Goal: Task Accomplishment & Management: Use online tool/utility

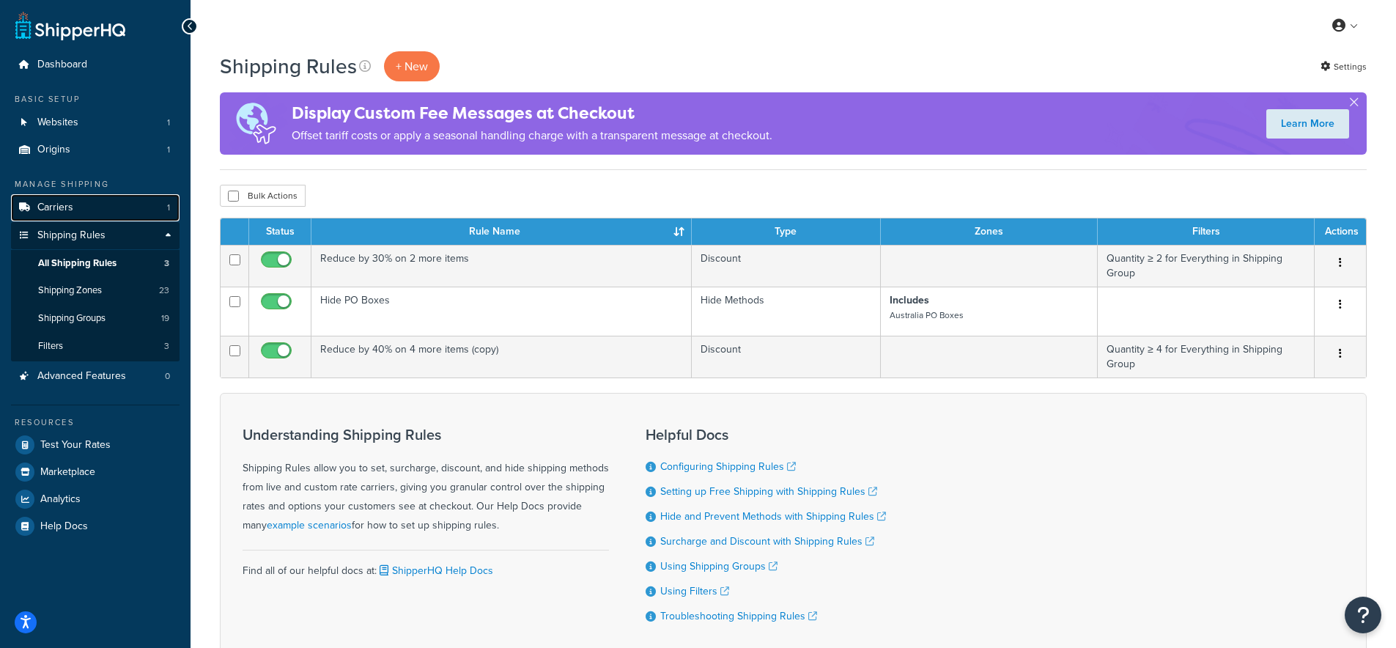
click at [78, 207] on link "Carriers 1" at bounding box center [95, 207] width 169 height 27
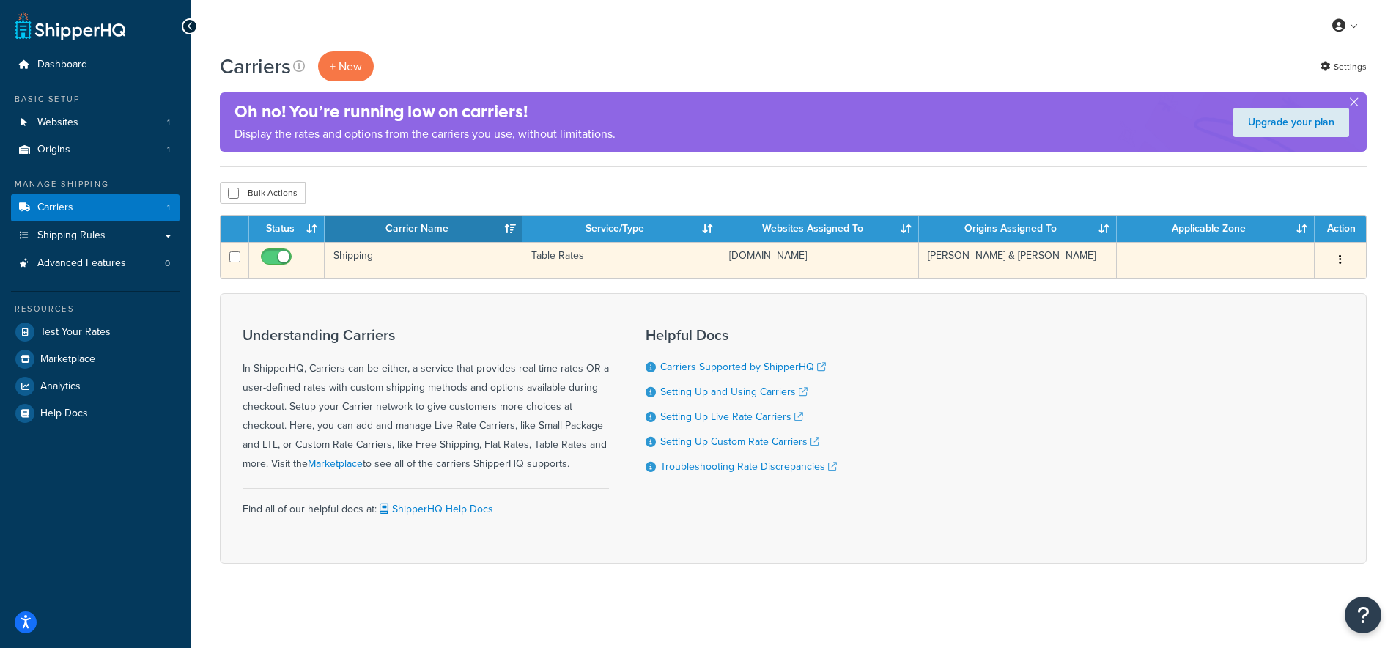
click at [361, 259] on td "Shipping" at bounding box center [424, 260] width 198 height 36
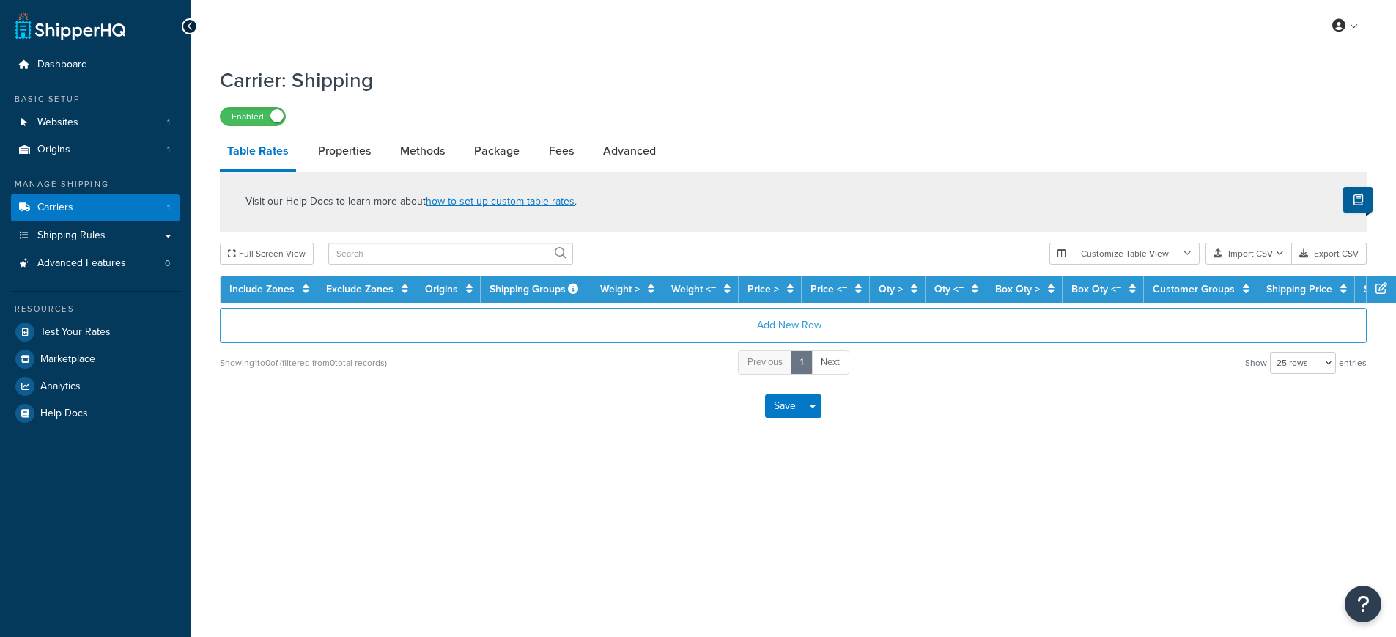
select select "25"
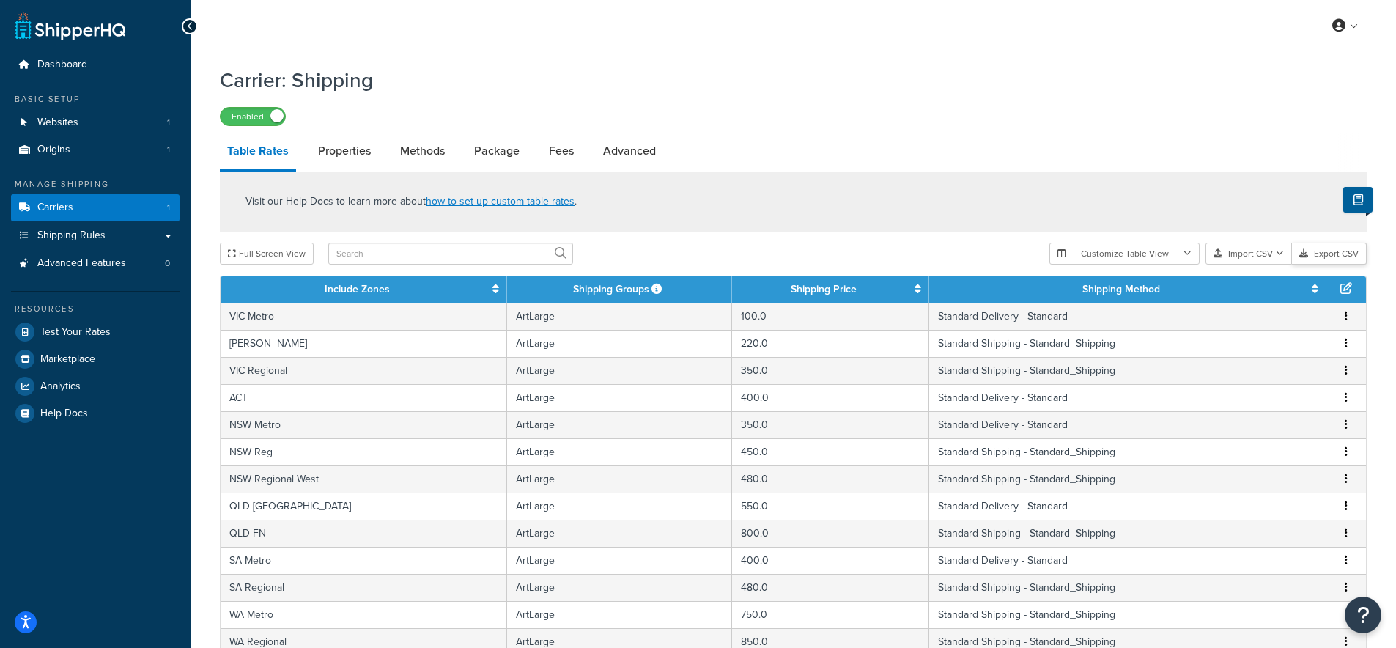
click at [1346, 260] on button "Export CSV" at bounding box center [1329, 254] width 75 height 22
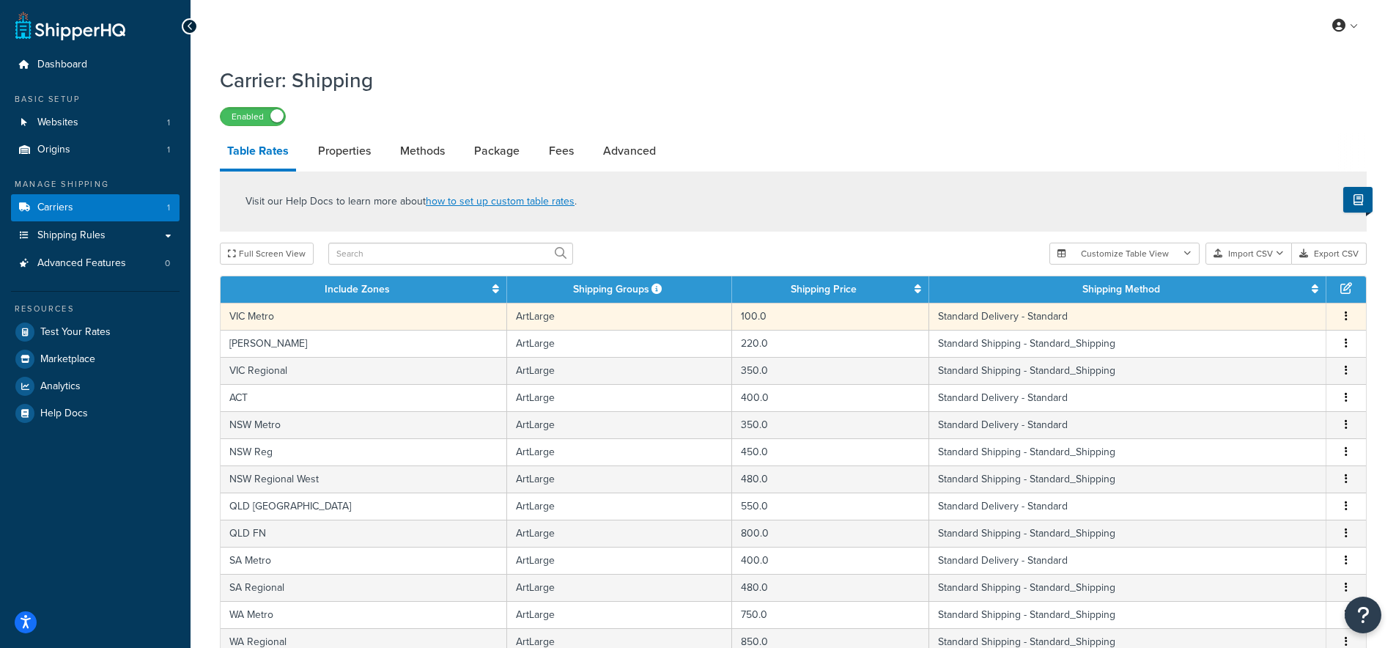
click at [259, 317] on td "VIC Metro" at bounding box center [364, 316] width 287 height 27
click at [259, 317] on div "Visit our Help Docs to learn more about how to set up custom table rates . Full…" at bounding box center [793, 612] width 1169 height 882
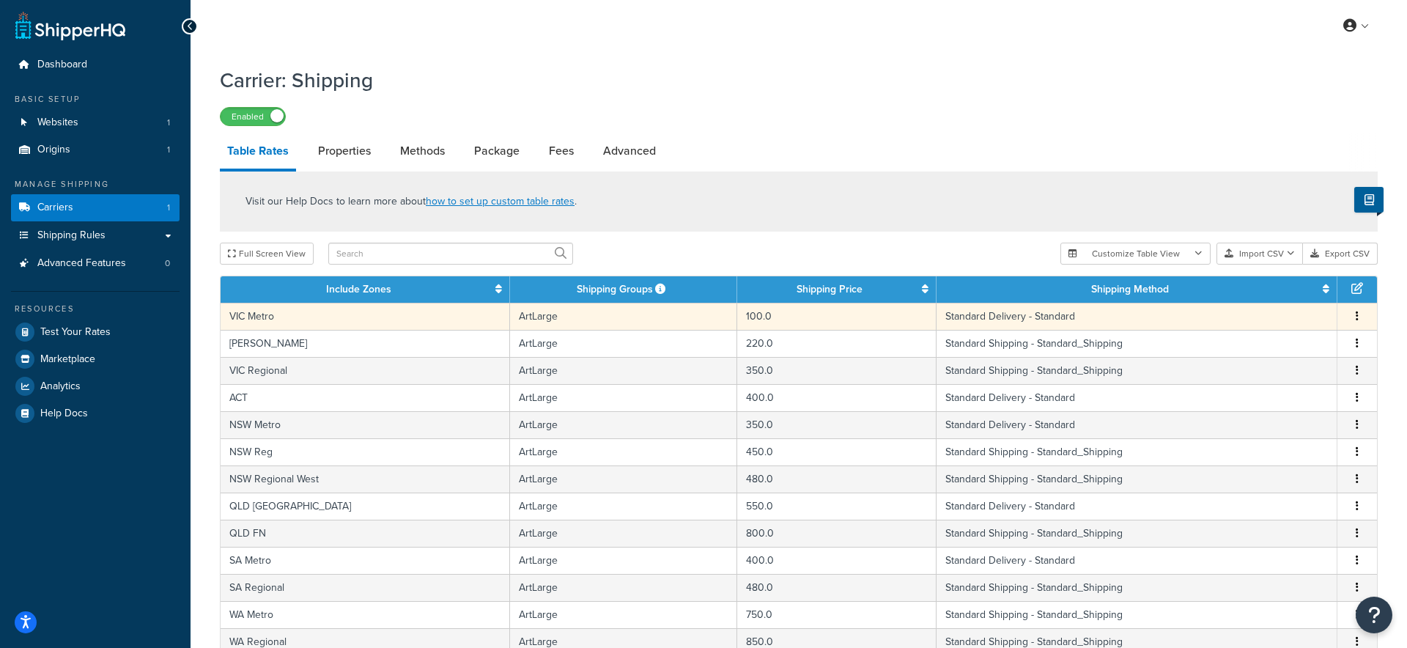
select select "182086"
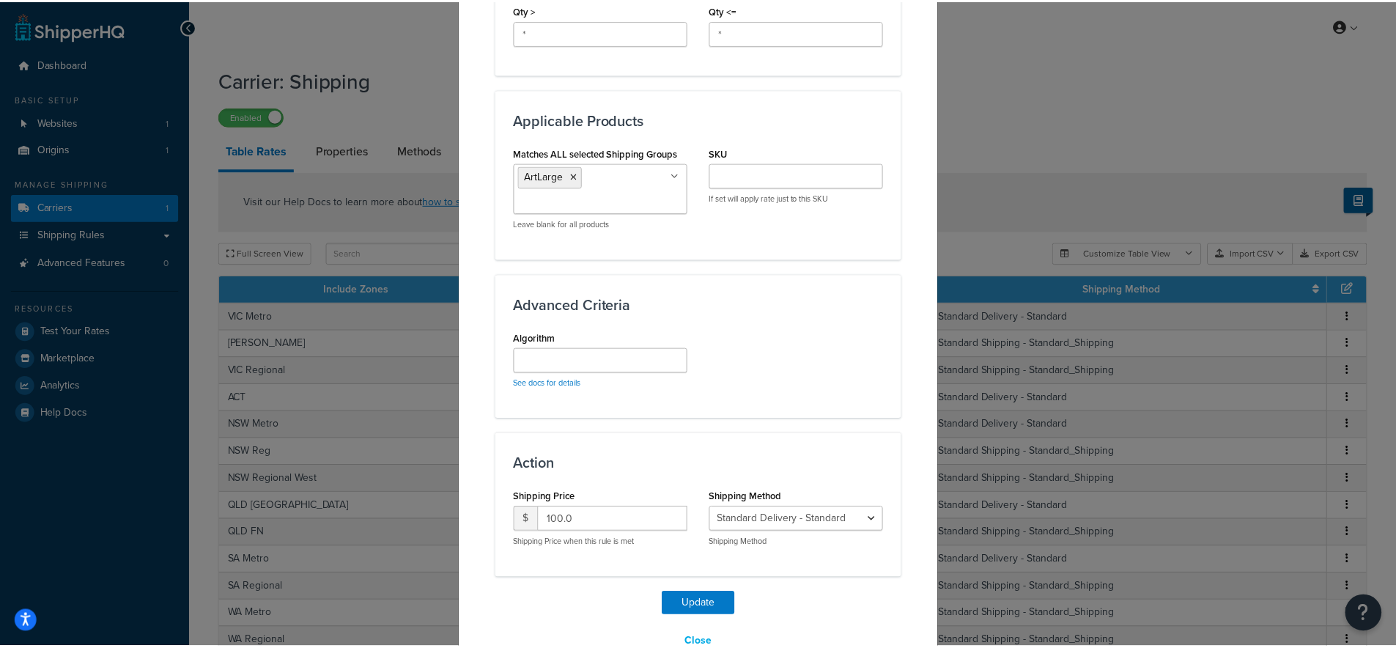
scroll to position [718, 0]
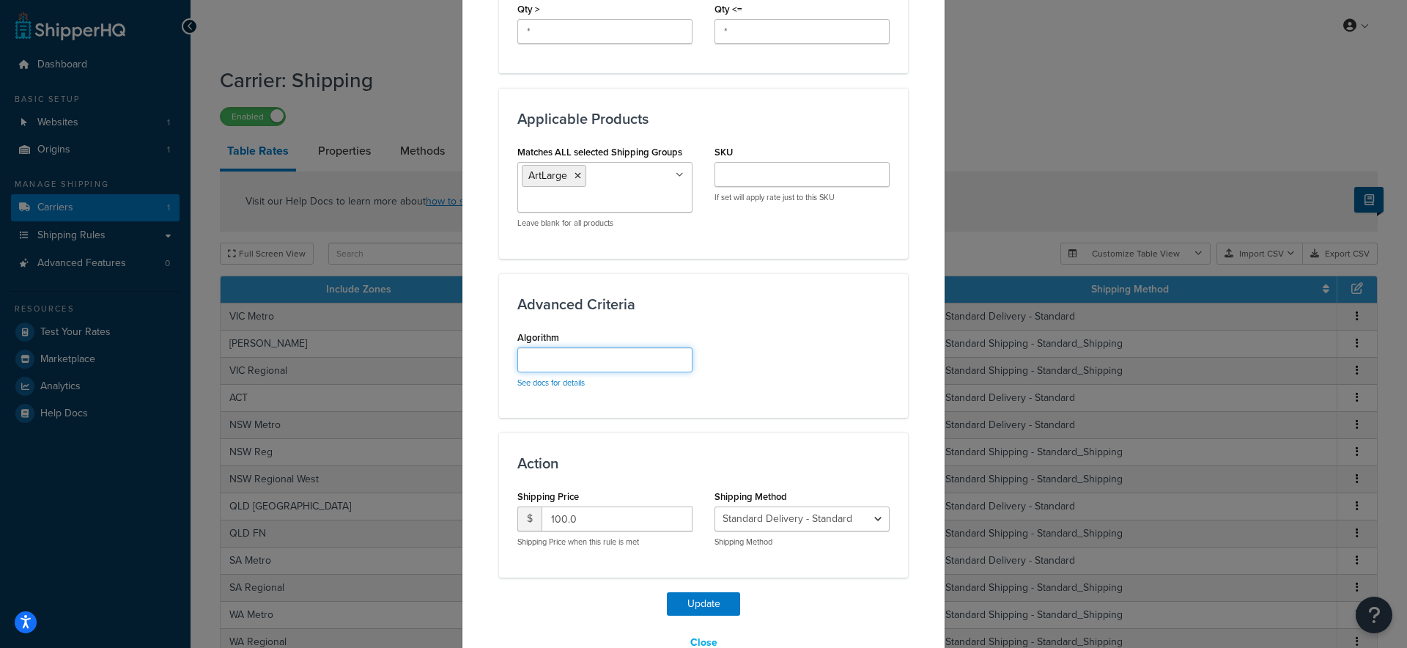
click at [561, 352] on input "Algorithm" at bounding box center [604, 359] width 175 height 25
click at [547, 379] on link "See docs for details" at bounding box center [550, 383] width 67 height 12
click at [942, 340] on div "Update Table Rate Applicable Zones See examples and learn more about how includ…" at bounding box center [703, 324] width 1407 height 648
click at [972, 291] on div "Update Table Rate Applicable Zones See examples and learn more about how includ…" at bounding box center [703, 324] width 1407 height 648
click at [688, 636] on button "Close" at bounding box center [704, 642] width 46 height 25
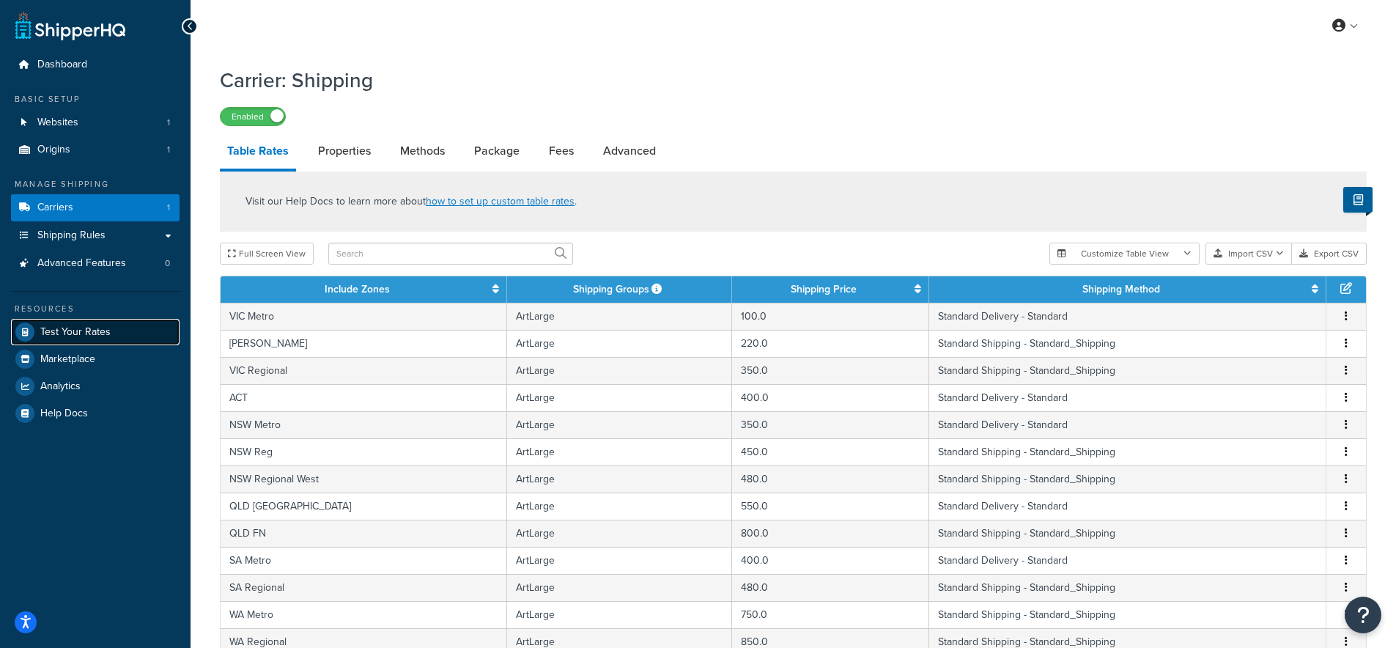
click at [64, 330] on span "Test Your Rates" at bounding box center [75, 332] width 70 height 12
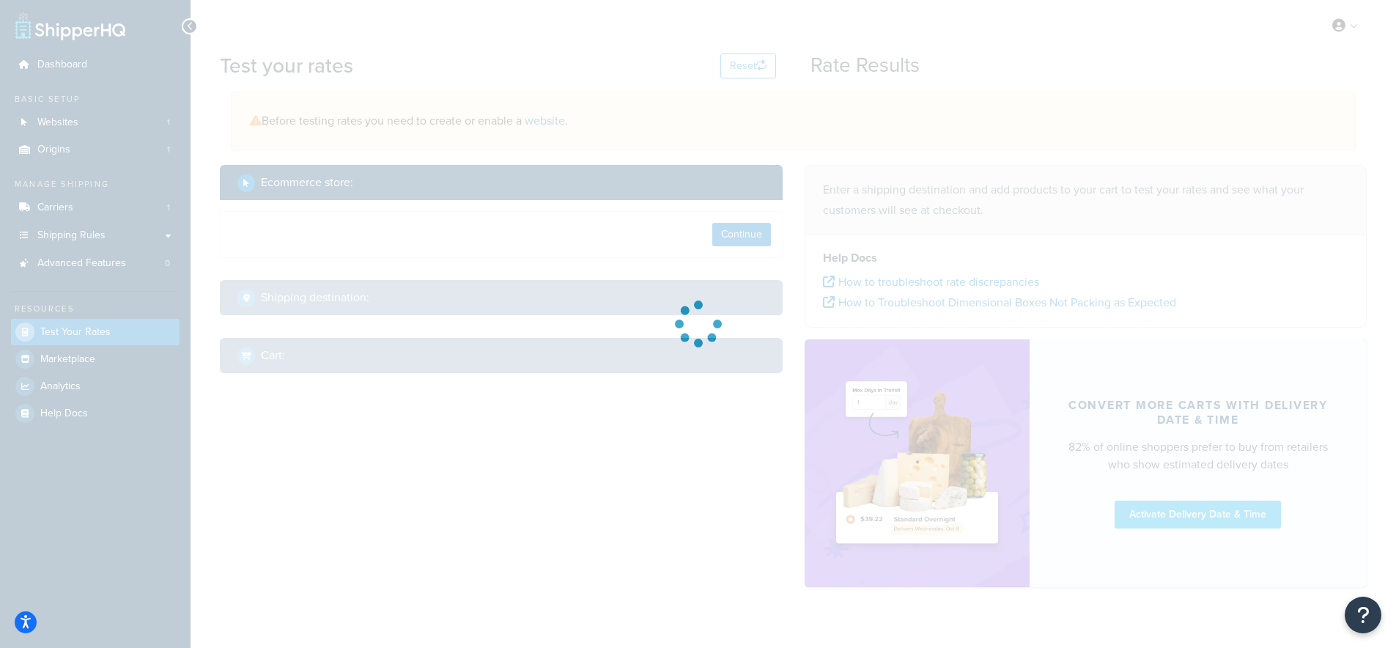
select select "TX"
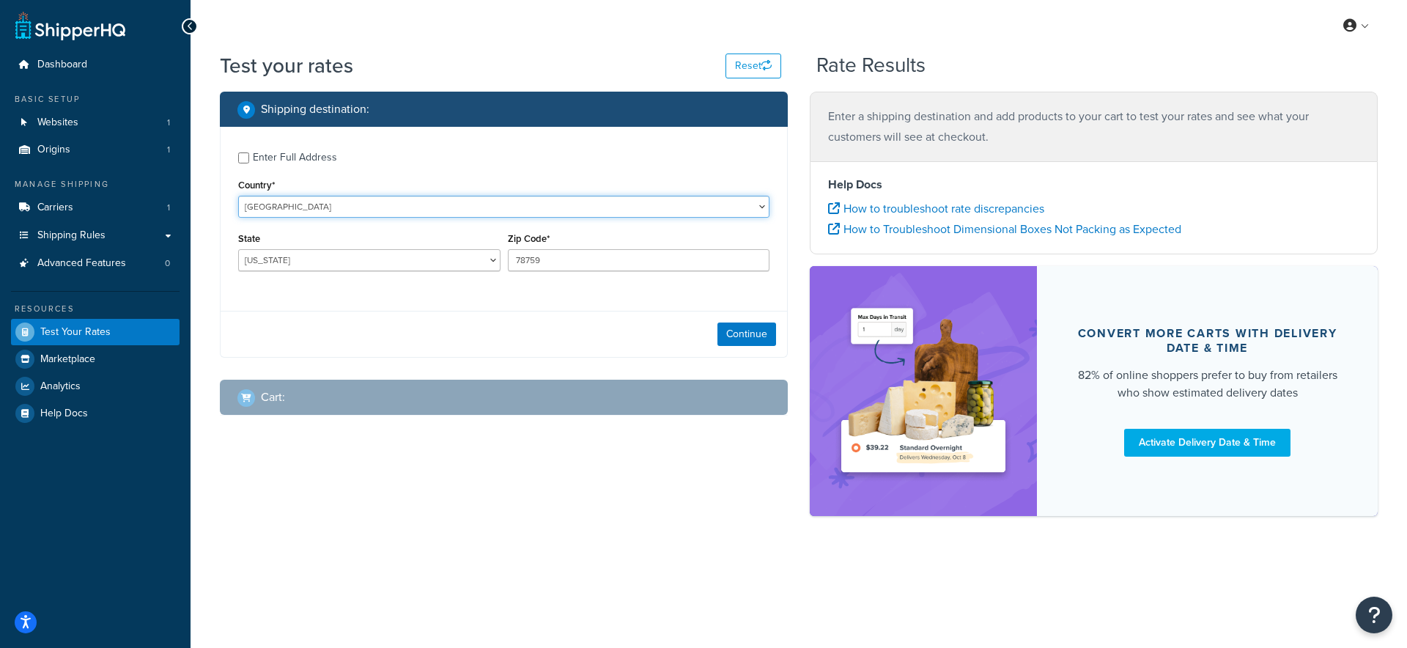
click at [365, 199] on select "United States United Kingdom Afghanistan Åland Islands Albania Algeria American…" at bounding box center [503, 207] width 531 height 22
select select "AU"
click at [238, 196] on select "United States United Kingdom Afghanistan Åland Islands Albania Algeria American…" at bounding box center [503, 207] width 531 height 22
click at [351, 259] on select "Australian Capital Territory New South Wales Northern Territory Queensland Sout…" at bounding box center [369, 260] width 262 height 22
click at [238, 250] on select "Australian Capital Territory New South Wales Northern Territory Queensland Sout…" at bounding box center [369, 260] width 262 height 22
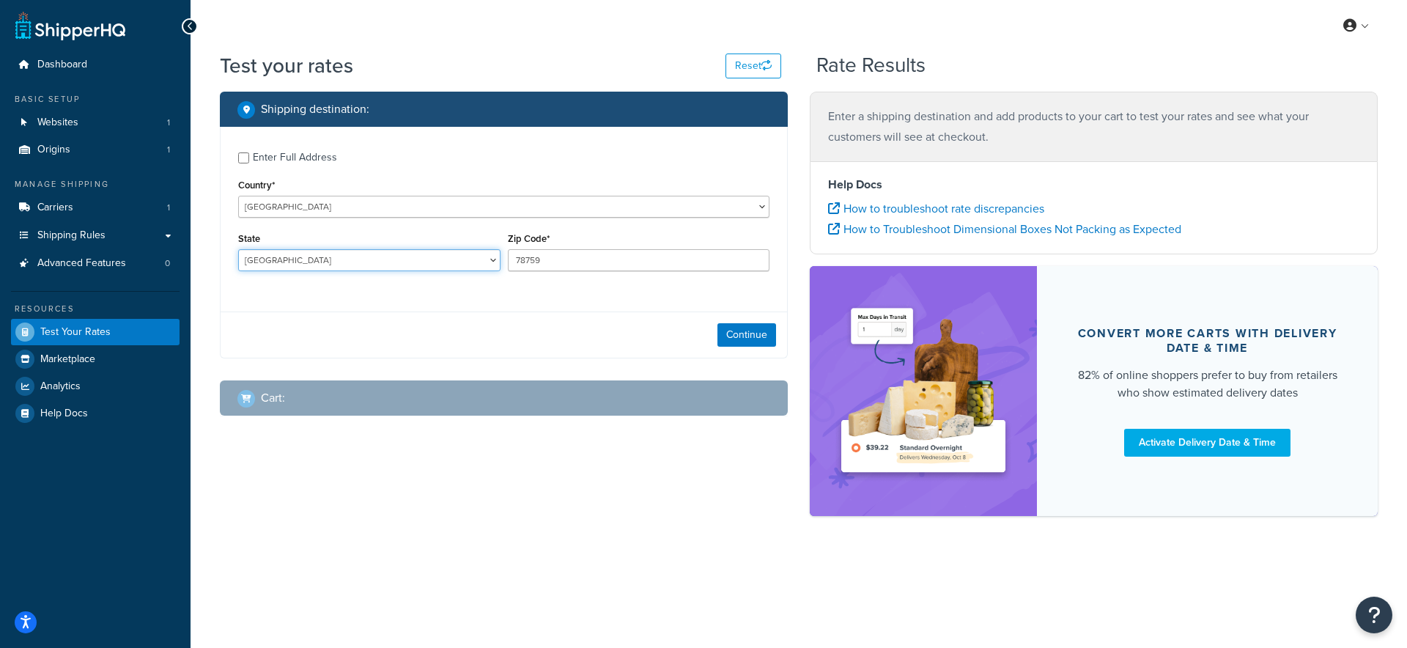
click at [333, 262] on select "Australian Capital Territory New South Wales Northern Territory Queensland Sout…" at bounding box center [369, 260] width 262 height 22
select select "VIC"
click at [238, 250] on select "Australian Capital Territory New South Wales Northern Territory Queensland Sout…" at bounding box center [369, 260] width 262 height 22
click at [591, 260] on input "78759" at bounding box center [639, 260] width 262 height 22
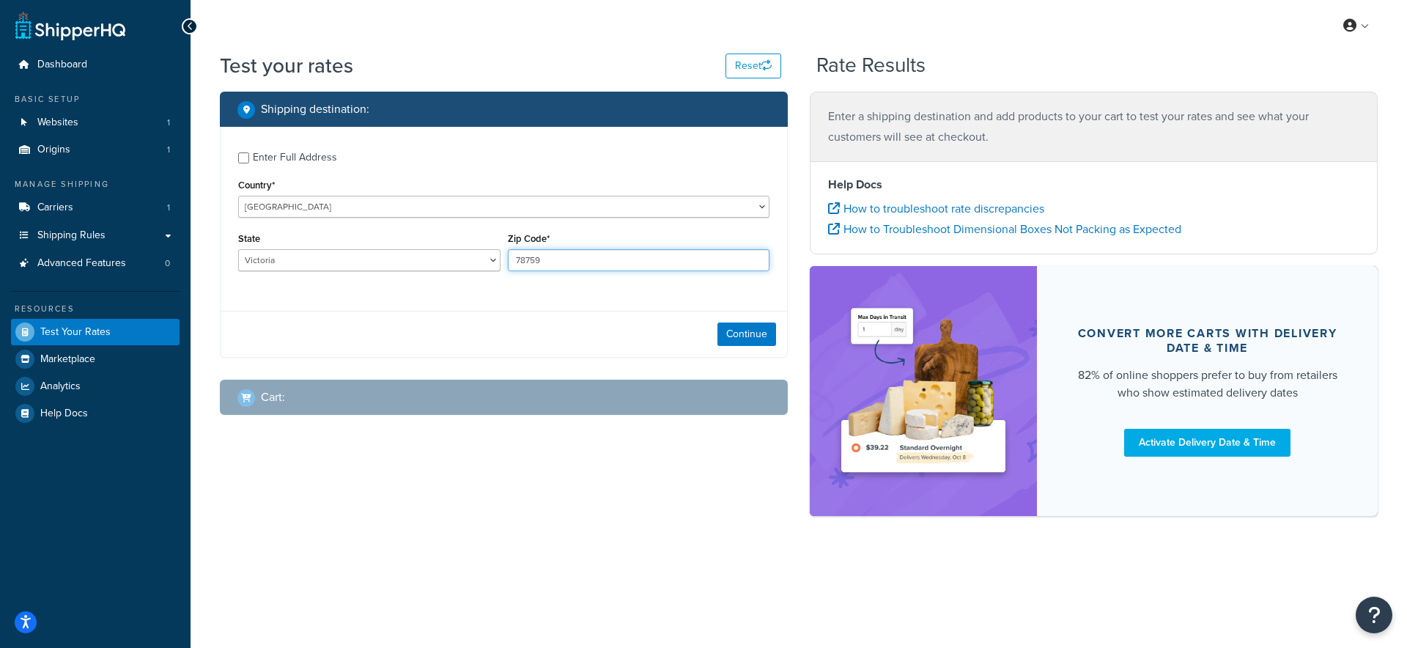
click at [591, 260] on input "78759" at bounding box center [639, 260] width 262 height 22
type input "3745"
click at [764, 334] on button "Continue" at bounding box center [746, 333] width 59 height 23
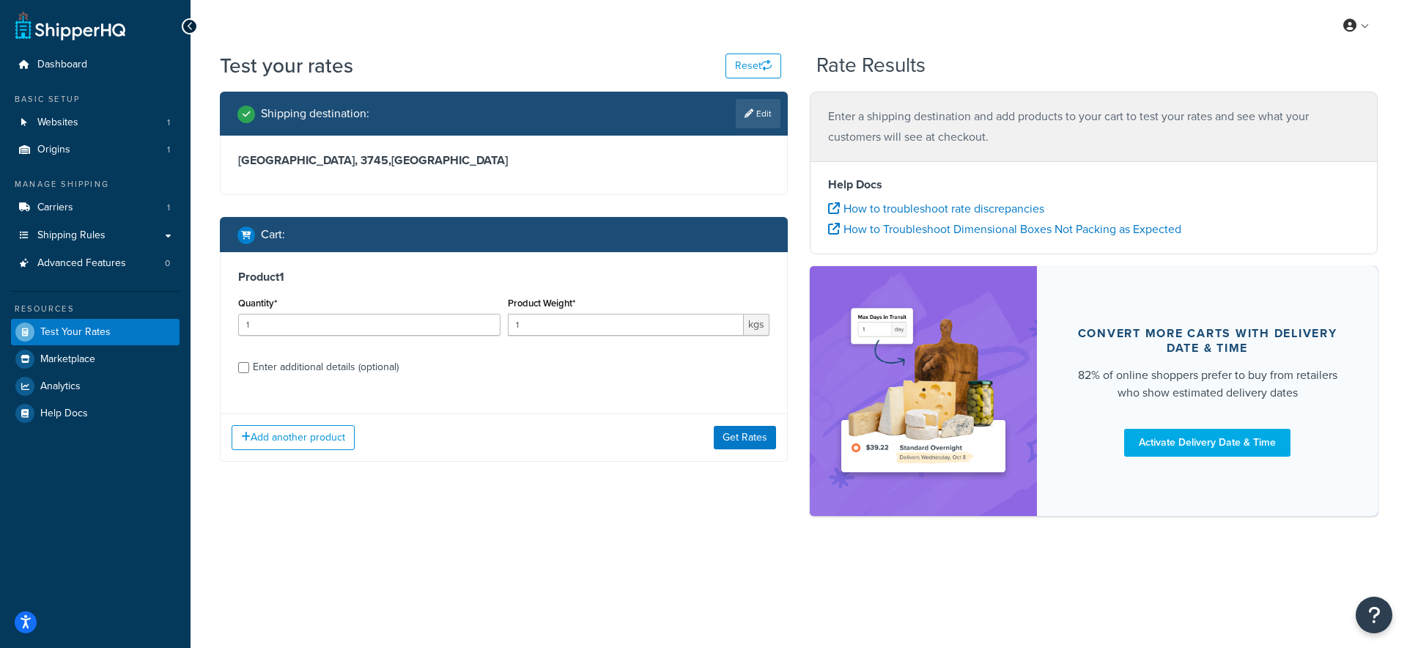
click at [348, 367] on div "Enter additional details (optional)" at bounding box center [326, 367] width 146 height 21
click at [249, 367] on input "Enter additional details (optional)" at bounding box center [243, 367] width 11 height 11
checkbox input "true"
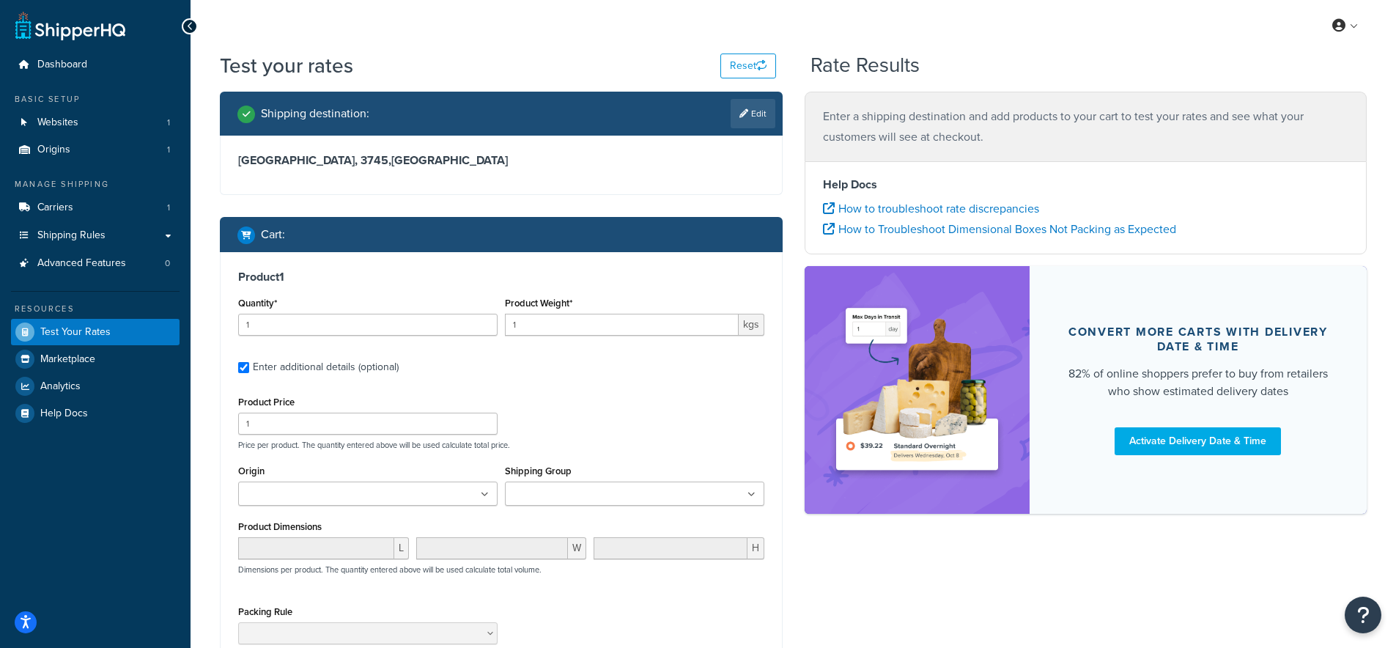
click at [632, 499] on ul at bounding box center [634, 493] width 259 height 24
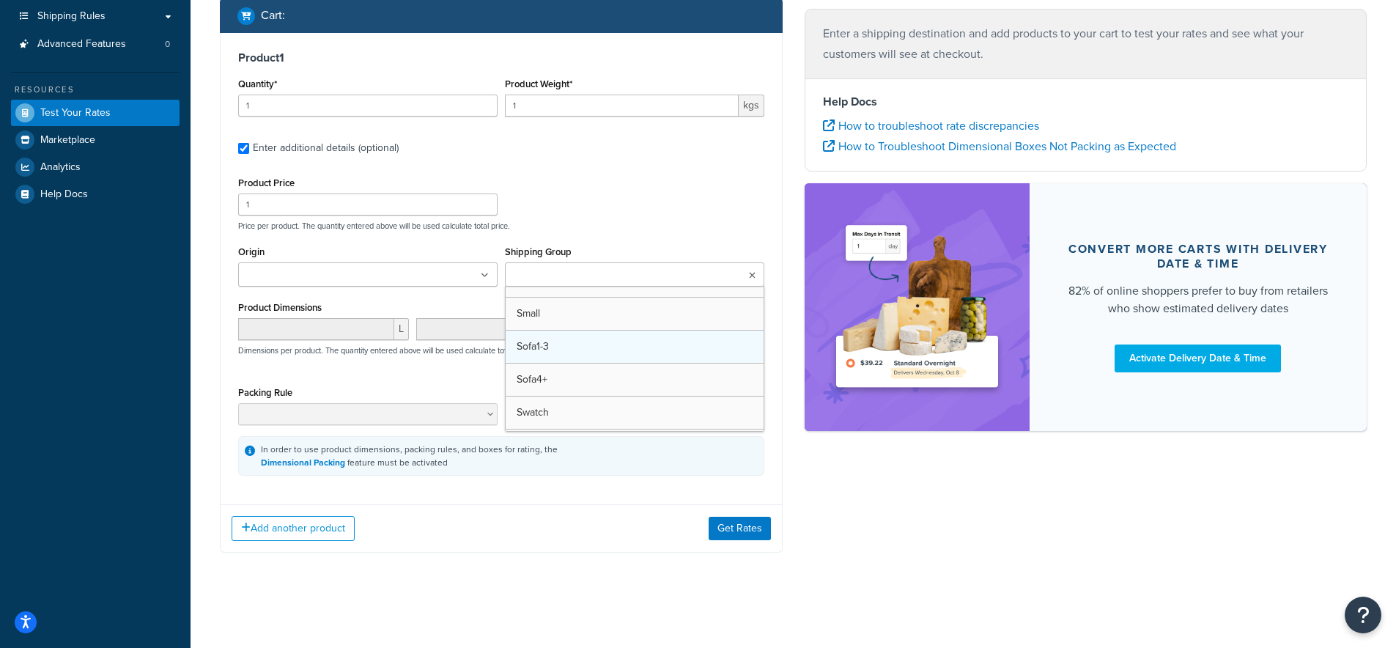
scroll to position [331, 0]
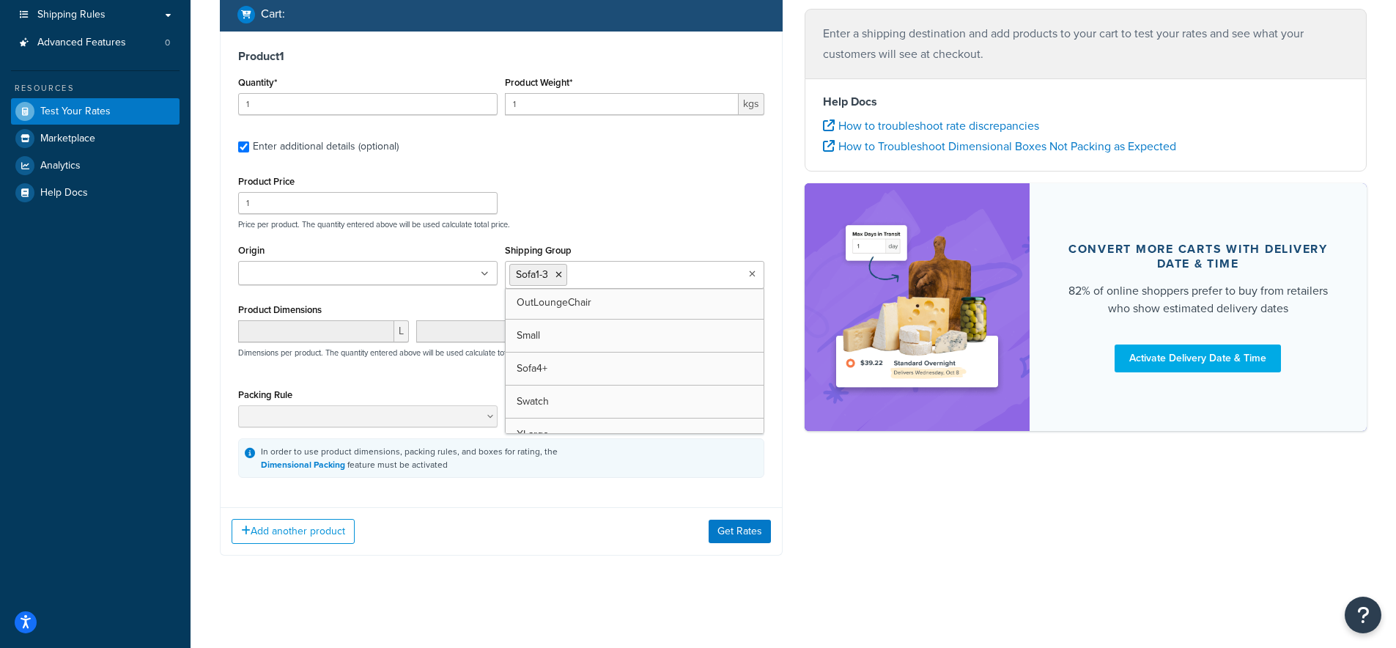
click at [815, 469] on div "Shipping destination : Edit Victoria, 3745 , Australia Cart : Product 1 Quantit…" at bounding box center [793, 224] width 1169 height 706
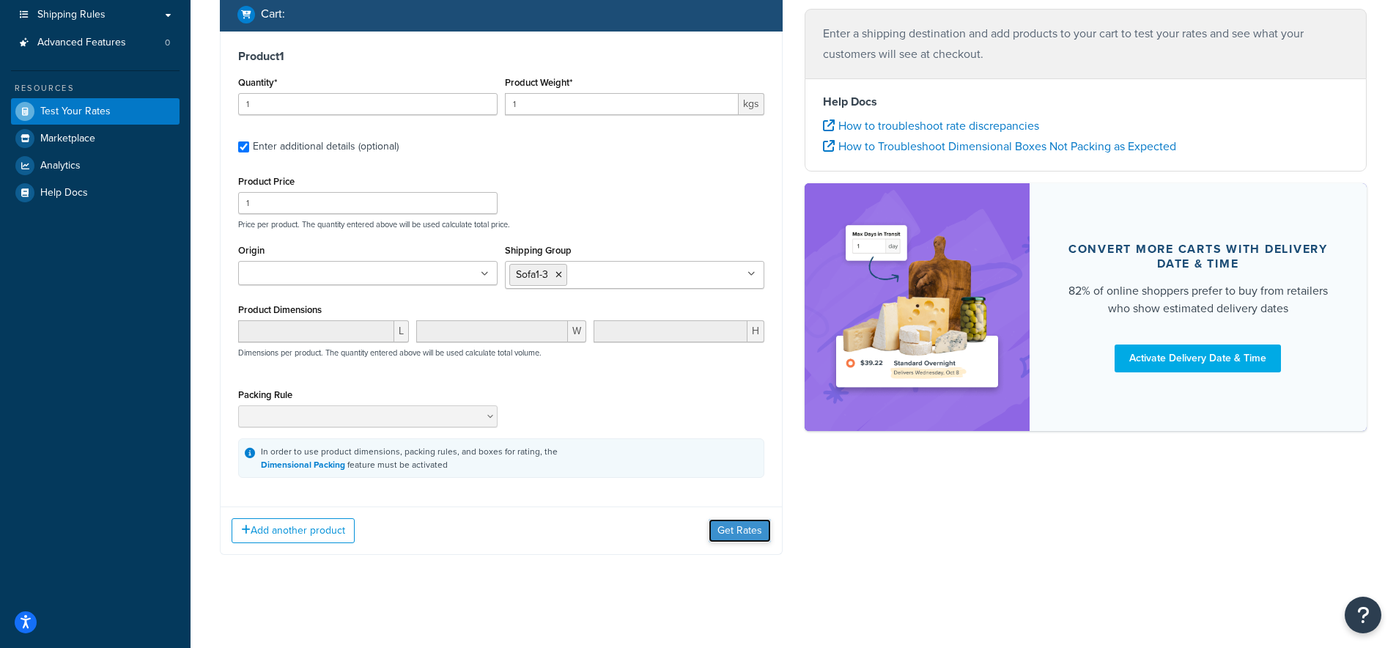
click at [731, 538] on button "Get Rates" at bounding box center [740, 530] width 62 height 23
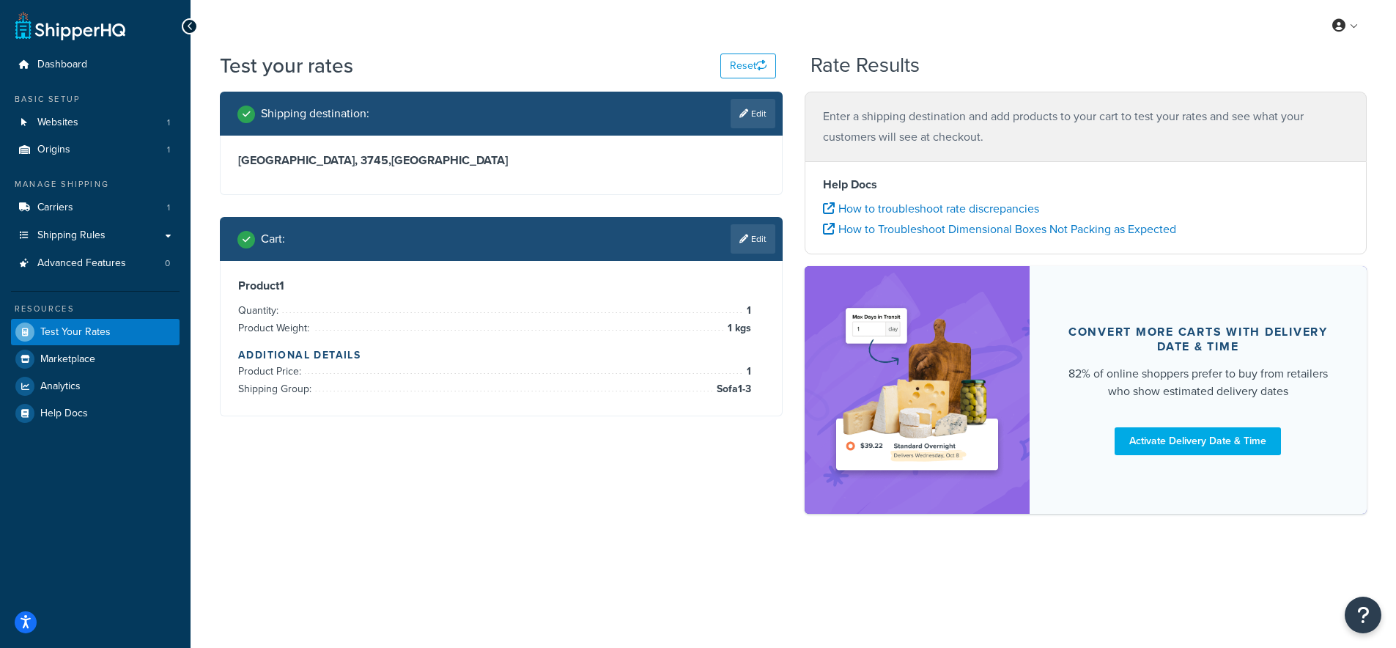
scroll to position [0, 0]
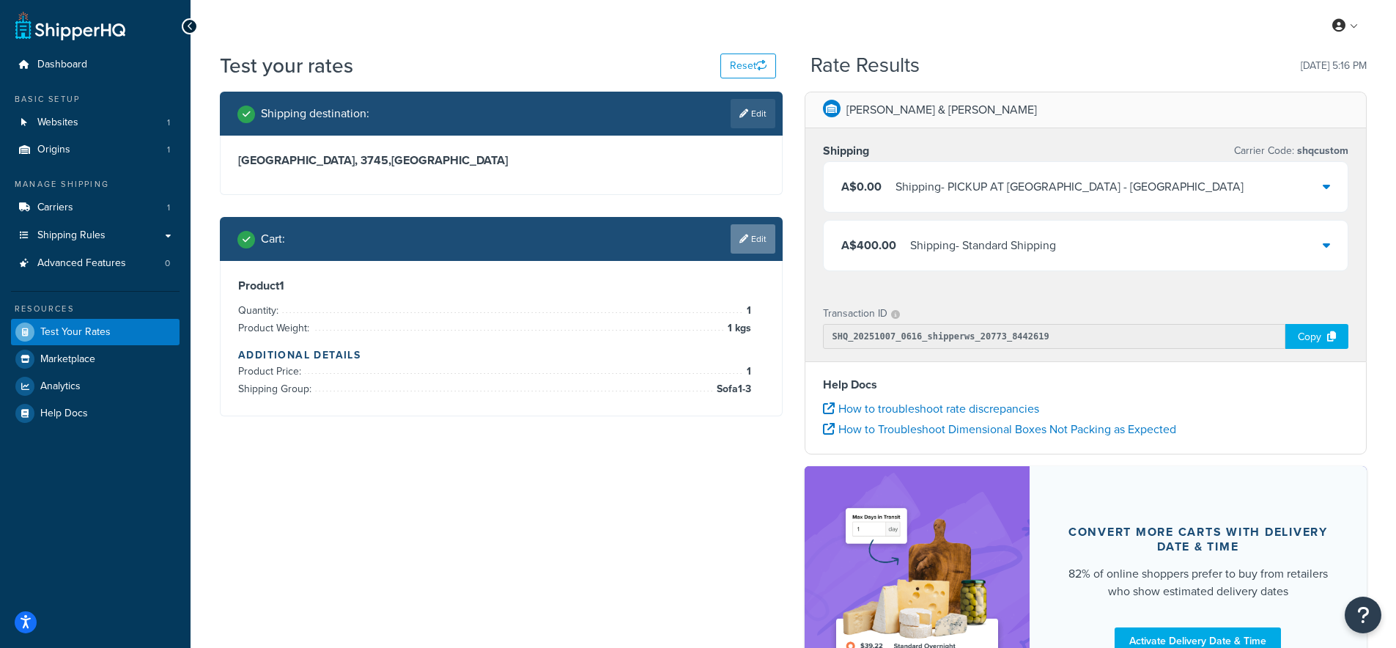
click at [756, 240] on link "Edit" at bounding box center [753, 238] width 45 height 29
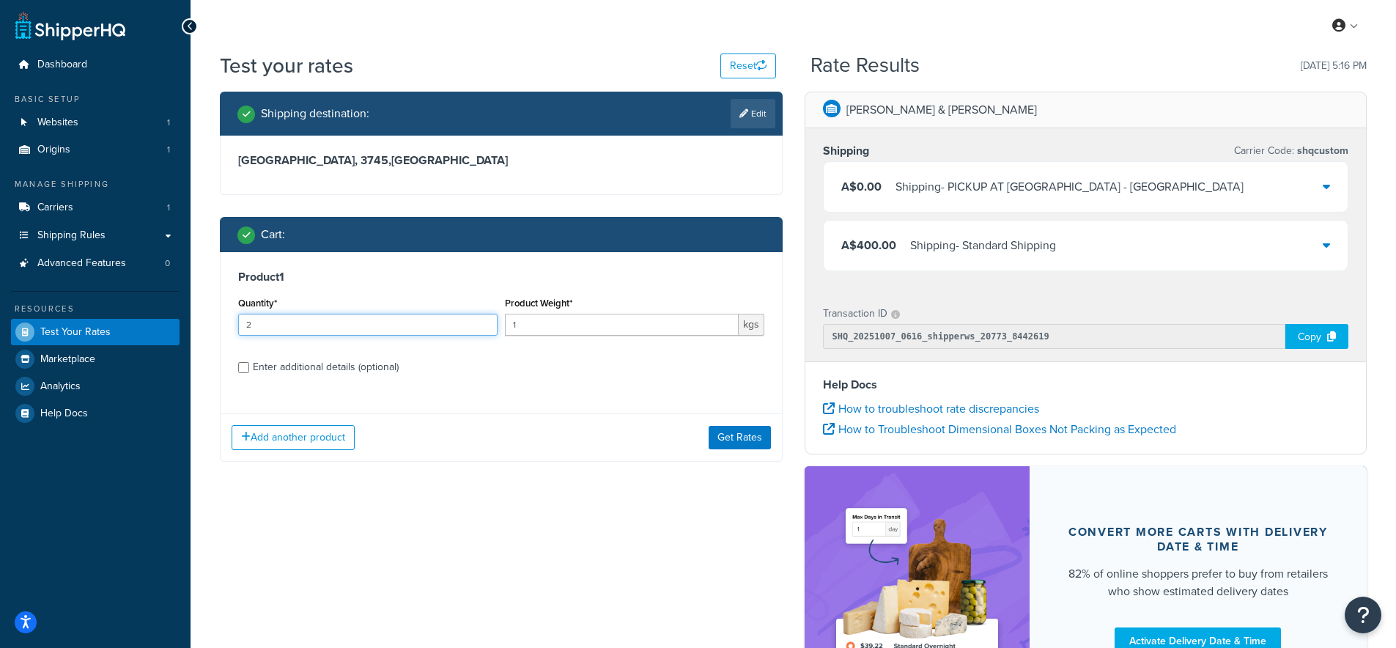
click at [484, 321] on input "2" at bounding box center [367, 325] width 259 height 22
click at [484, 321] on input "3" at bounding box center [367, 325] width 259 height 22
type input "4"
click at [484, 321] on input "4" at bounding box center [367, 325] width 259 height 22
click at [721, 432] on button "Get Rates" at bounding box center [740, 437] width 62 height 23
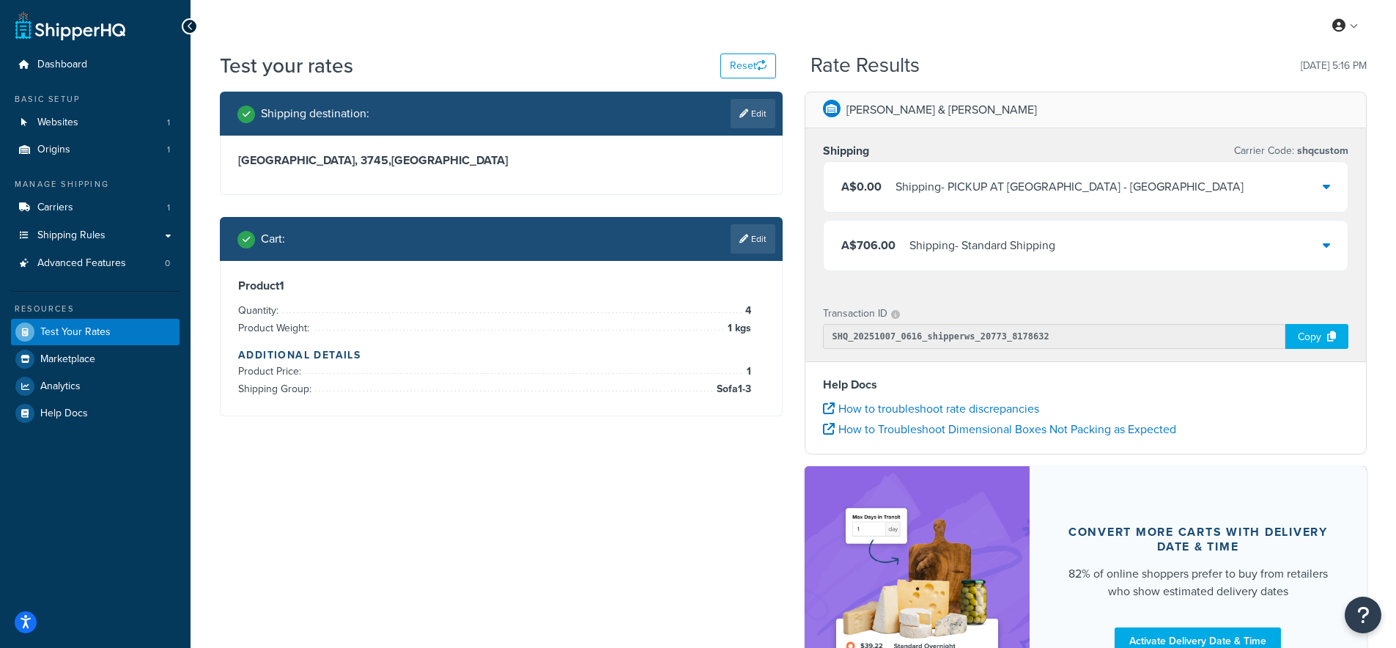
click at [1021, 246] on div "Shipping - Standard Shipping" at bounding box center [982, 245] width 146 height 21
